Goal: Task Accomplishment & Management: Complete application form

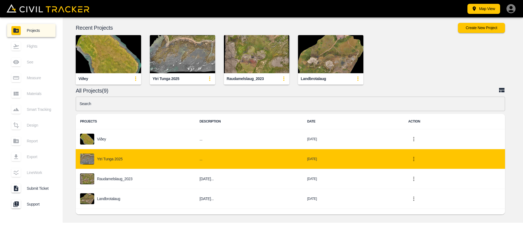
click at [111, 160] on p "Ytri Tunga 2025" at bounding box center [110, 159] width 26 height 4
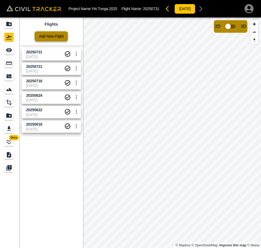
click at [53, 38] on link "Add New Flight" at bounding box center [51, 36] width 33 height 10
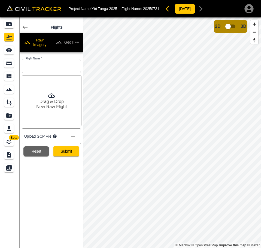
click at [60, 62] on input "text" at bounding box center [51, 66] width 59 height 14
click at [38, 65] on input "20250716" at bounding box center [51, 66] width 59 height 14
type input "20250813"
click at [73, 155] on button "Submit" at bounding box center [66, 151] width 26 height 10
